Goal: Task Accomplishment & Management: Use online tool/utility

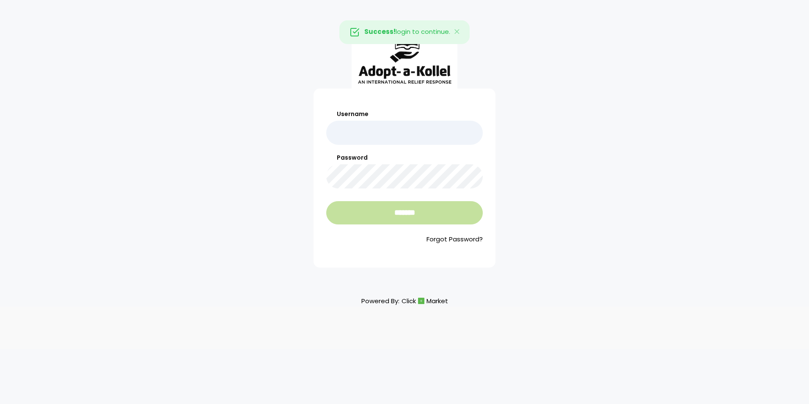
type input "**********"
click at [398, 209] on input "*******" at bounding box center [404, 212] width 157 height 23
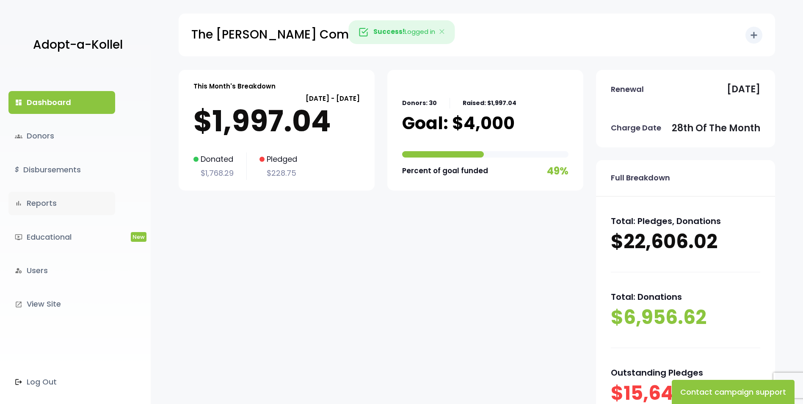
click at [55, 204] on link "bar_chart Reports" at bounding box center [61, 203] width 107 height 23
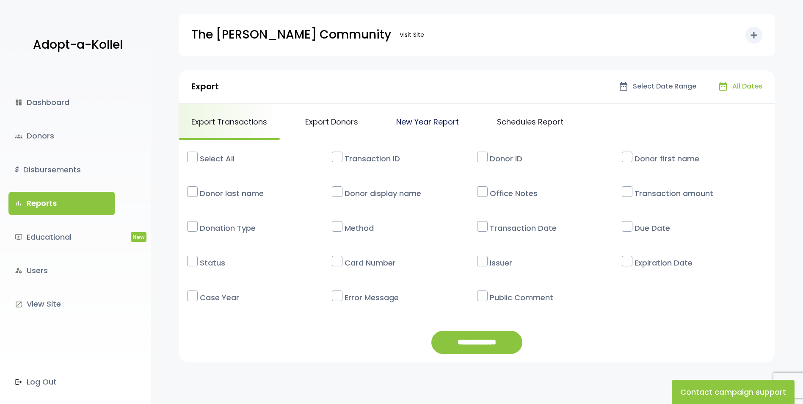
click at [409, 121] on link "New Year Report" at bounding box center [427, 122] width 88 height 36
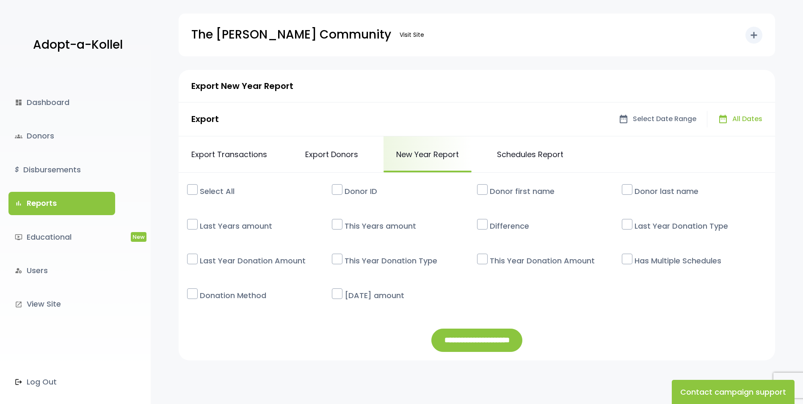
click at [193, 224] on label at bounding box center [192, 224] width 11 height 11
click at [341, 226] on label at bounding box center [337, 224] width 11 height 11
click at [485, 228] on label at bounding box center [482, 224] width 11 height 11
click at [487, 192] on label at bounding box center [482, 189] width 11 height 11
click at [627, 189] on label at bounding box center [626, 189] width 11 height 11
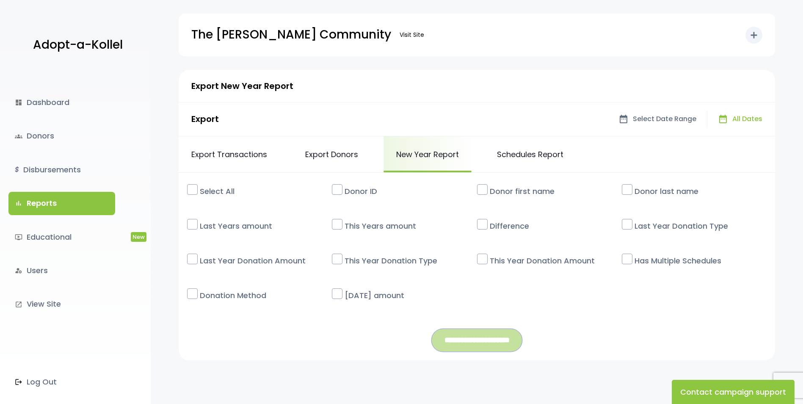
click at [484, 336] on input "**********" at bounding box center [476, 339] width 91 height 23
click at [194, 223] on label at bounding box center [192, 224] width 11 height 11
click at [195, 261] on label at bounding box center [192, 258] width 11 height 11
click at [341, 224] on label at bounding box center [337, 224] width 11 height 11
click at [483, 226] on label at bounding box center [482, 224] width 11 height 11
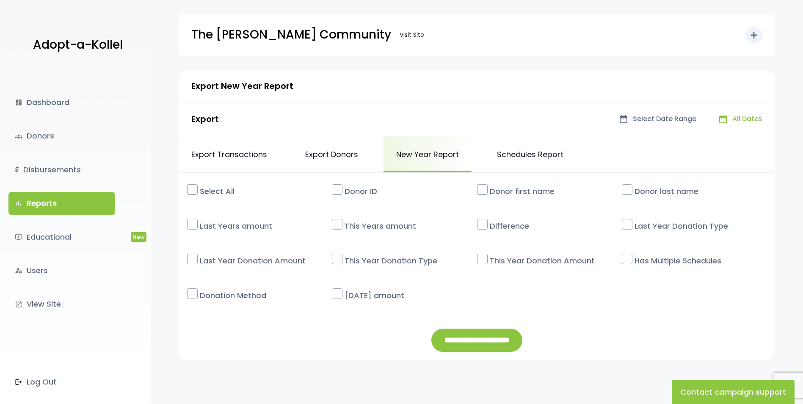
click at [483, 258] on label at bounding box center [482, 258] width 11 height 11
click at [487, 338] on input "**********" at bounding box center [476, 339] width 91 height 23
click at [195, 257] on label at bounding box center [192, 258] width 11 height 11
click at [195, 227] on label at bounding box center [192, 224] width 11 height 11
click at [340, 226] on label at bounding box center [337, 224] width 11 height 11
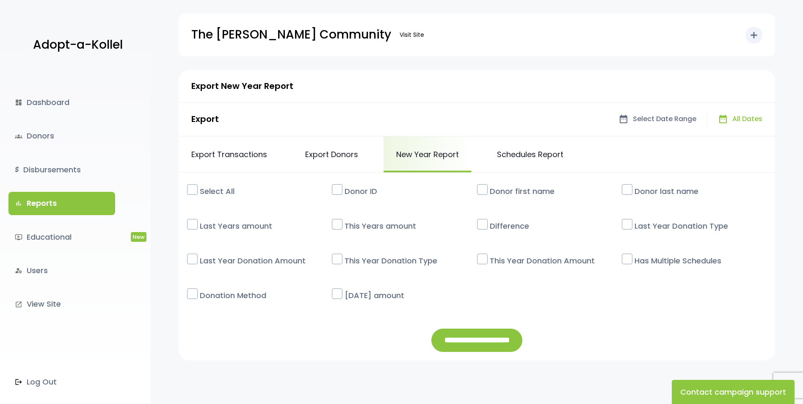
click at [484, 259] on label at bounding box center [482, 258] width 11 height 11
click at [481, 227] on label at bounding box center [482, 224] width 11 height 11
click at [491, 338] on input "**********" at bounding box center [476, 339] width 91 height 23
click at [63, 199] on link "bar_chart Reports" at bounding box center [61, 203] width 107 height 23
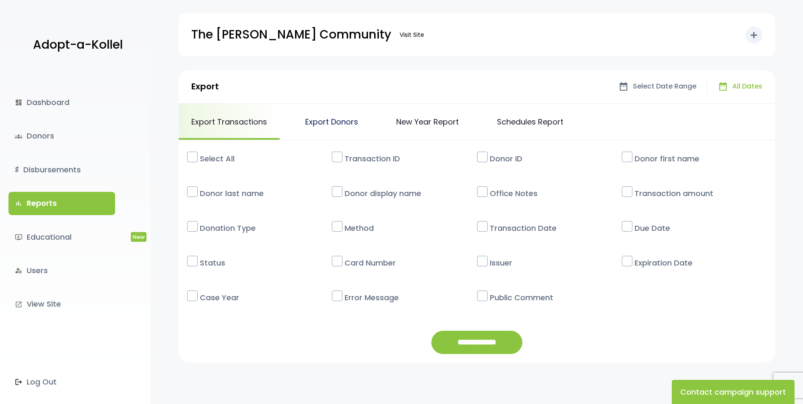
click at [316, 122] on link "Export Donors" at bounding box center [331, 122] width 78 height 36
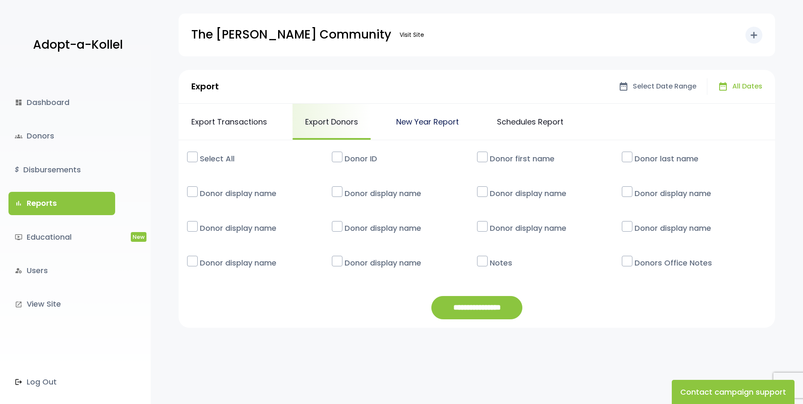
click at [412, 126] on link "New Year Report" at bounding box center [427, 122] width 88 height 36
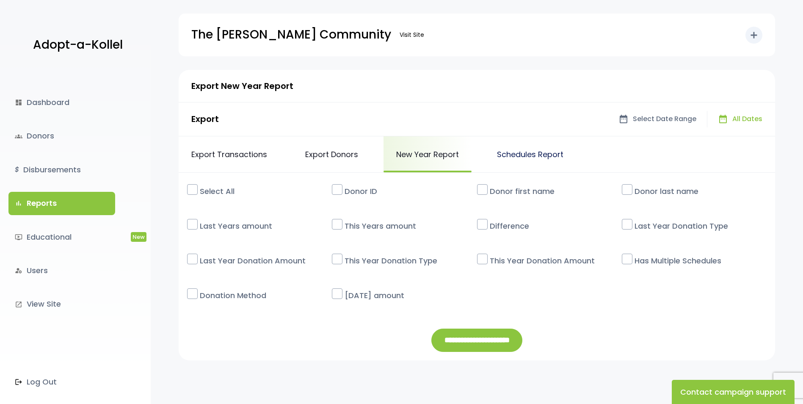
click at [516, 155] on link "Schedules Report" at bounding box center [530, 154] width 92 height 36
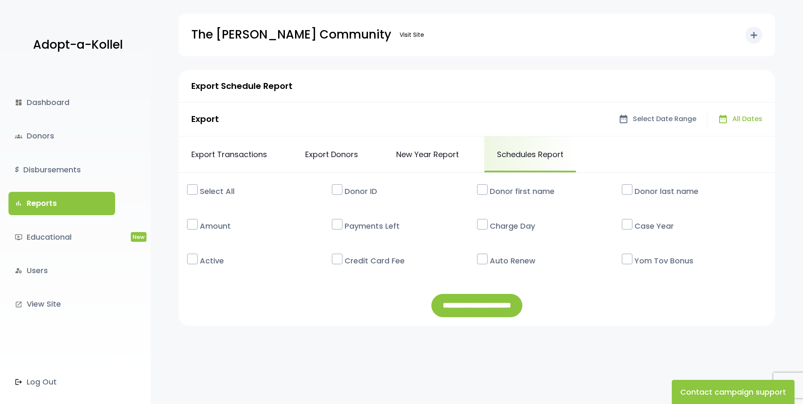
click at [191, 225] on label at bounding box center [192, 224] width 11 height 11
click at [480, 187] on label at bounding box center [482, 189] width 11 height 11
click at [462, 303] on input "**********" at bounding box center [476, 305] width 91 height 23
click at [558, 88] on div "Export Schedule Report" at bounding box center [477, 86] width 596 height 33
click at [634, 186] on label "Donor last name" at bounding box center [698, 191] width 136 height 20
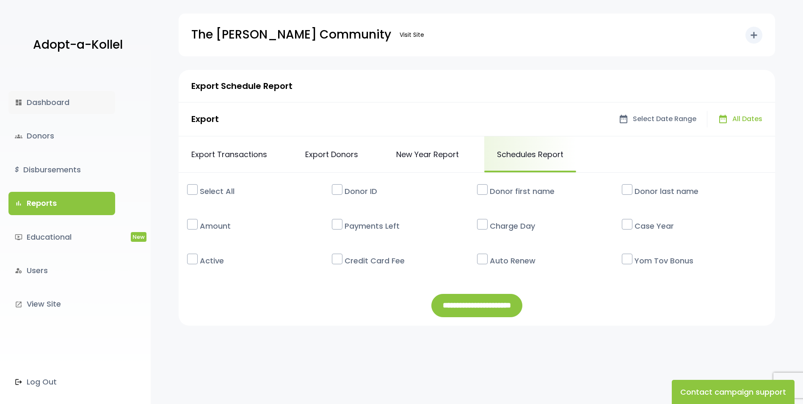
click at [66, 104] on link "dashboard Dashboard" at bounding box center [61, 102] width 107 height 23
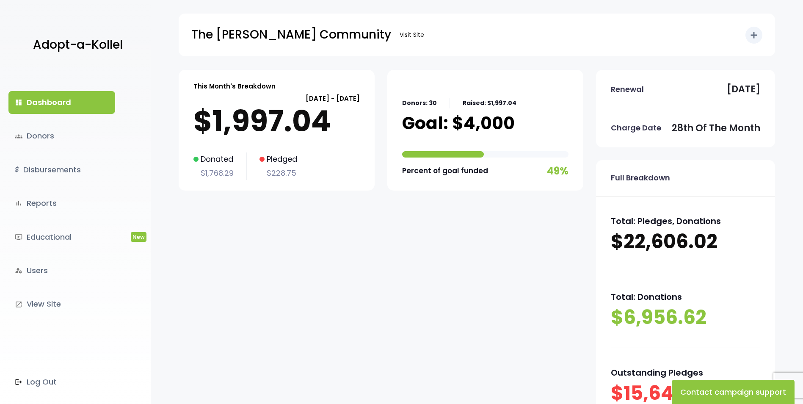
click at [280, 121] on p "$1,997.04" at bounding box center [276, 121] width 166 height 34
click at [646, 238] on p "$22,606.02" at bounding box center [684, 241] width 149 height 26
click at [50, 203] on link "bar_chart Reports" at bounding box center [61, 203] width 107 height 23
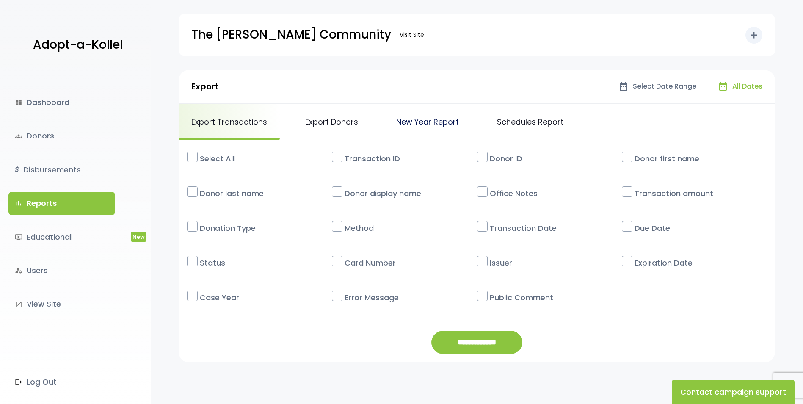
click at [410, 119] on link "New Year Report" at bounding box center [427, 122] width 88 height 36
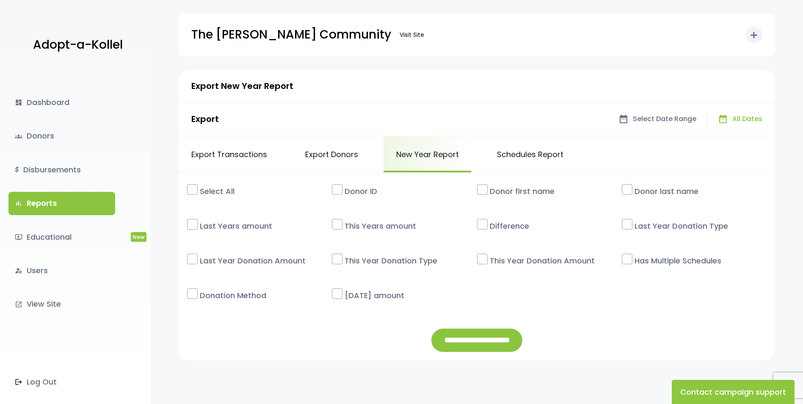
click at [195, 224] on label at bounding box center [192, 224] width 11 height 11
click at [335, 221] on label at bounding box center [337, 224] width 11 height 11
click at [475, 224] on label "This Years amount" at bounding box center [408, 226] width 136 height 20
click at [482, 229] on label at bounding box center [482, 224] width 11 height 11
click at [338, 227] on label at bounding box center [337, 224] width 11 height 11
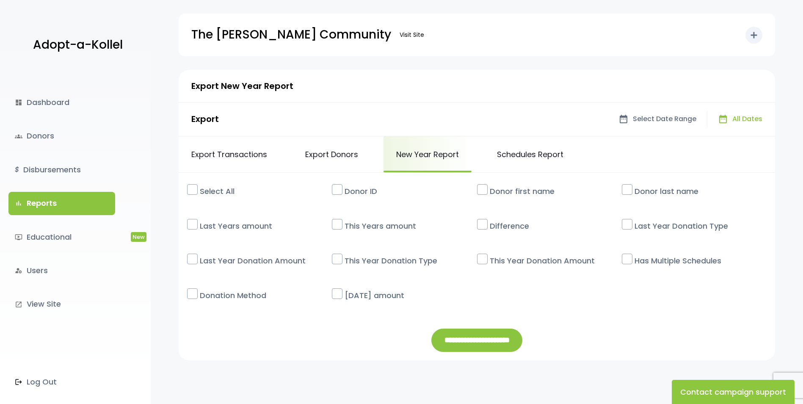
click at [626, 186] on label at bounding box center [626, 189] width 11 height 11
click at [484, 191] on label at bounding box center [482, 189] width 11 height 11
click at [335, 190] on label at bounding box center [337, 189] width 11 height 11
click at [195, 187] on label at bounding box center [192, 189] width 11 height 11
click at [452, 339] on input "**********" at bounding box center [476, 339] width 91 height 23
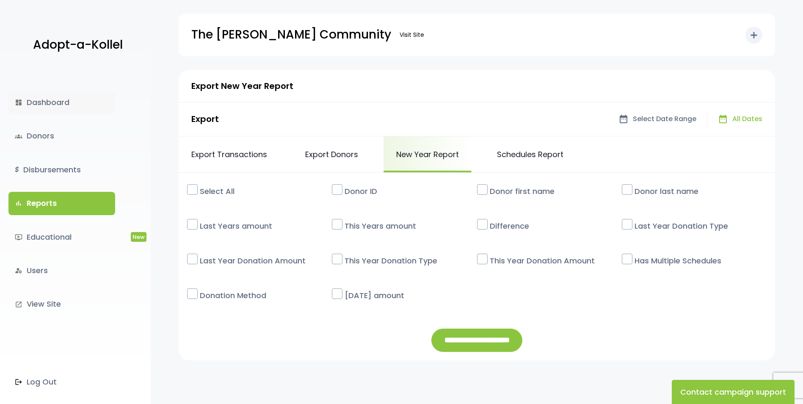
click at [56, 103] on link "dashboard Dashboard" at bounding box center [61, 102] width 107 height 23
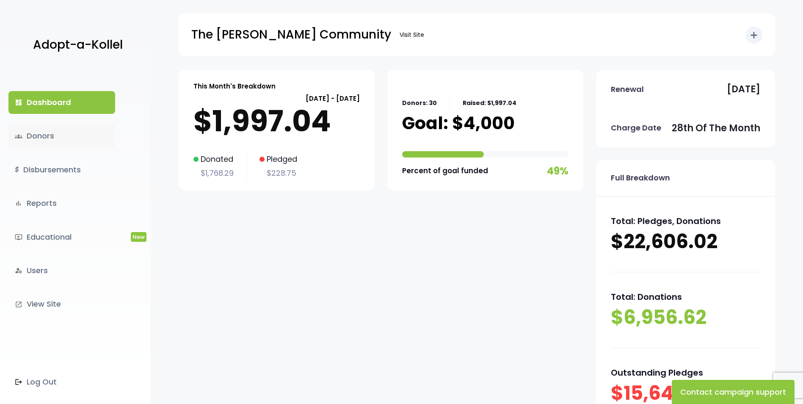
click at [42, 133] on link "groups Donors" at bounding box center [61, 135] width 107 height 23
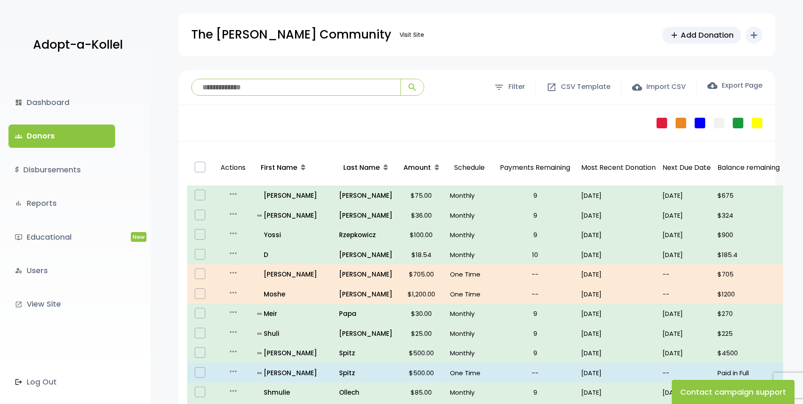
click at [256, 90] on input "search" at bounding box center [296, 87] width 209 height 16
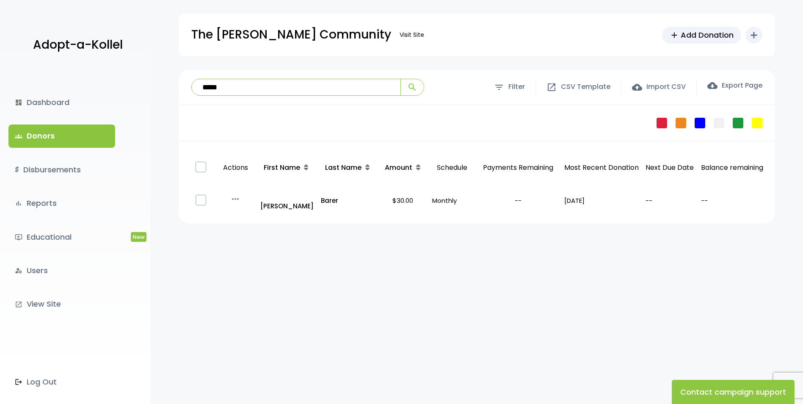
type input "*****"
